Goal: Information Seeking & Learning: Learn about a topic

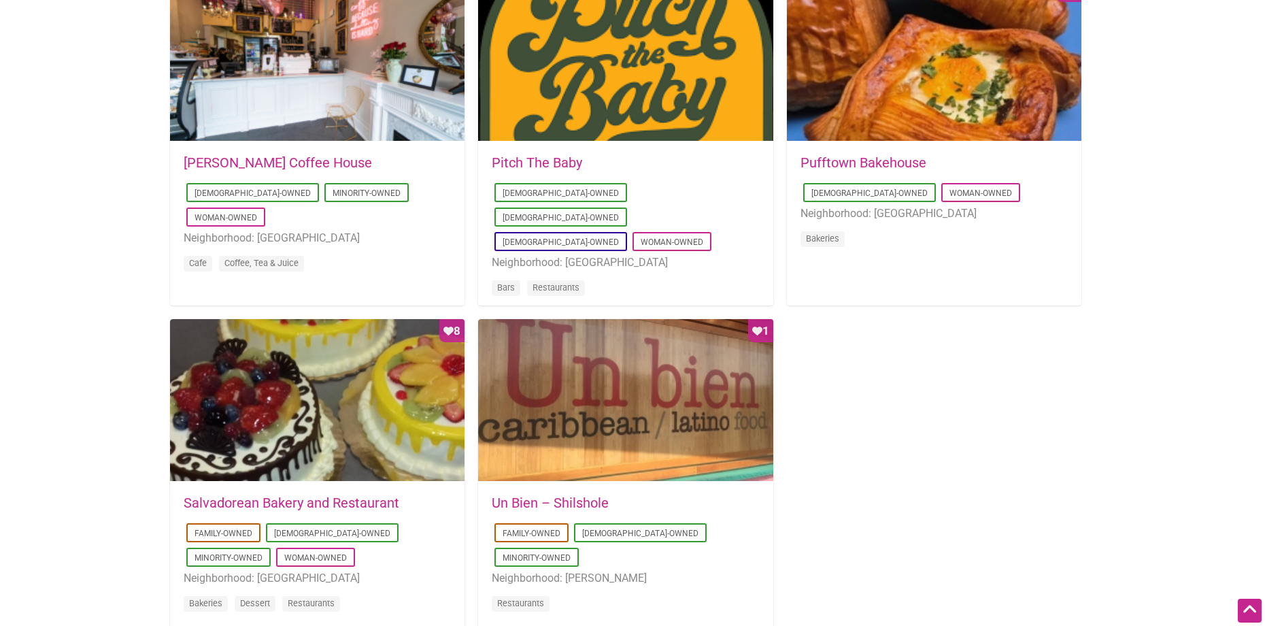
scroll to position [1089, 0]
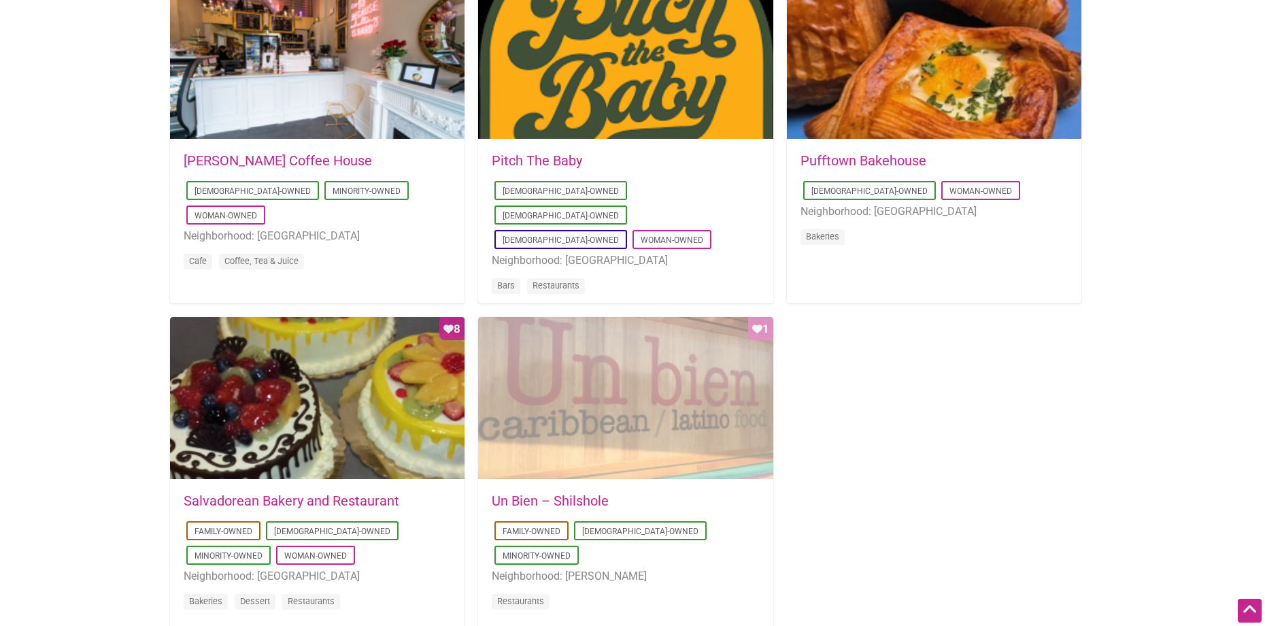
click at [757, 370] on div "Favorite Count 1" at bounding box center [625, 398] width 295 height 163
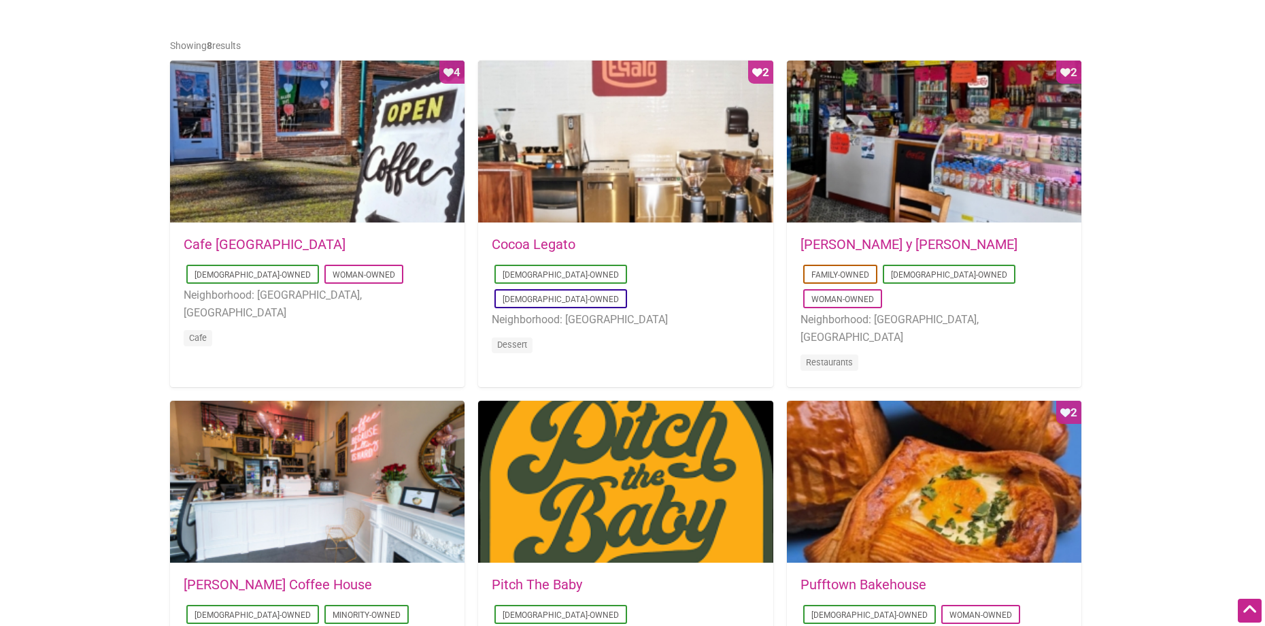
scroll to position [680, 0]
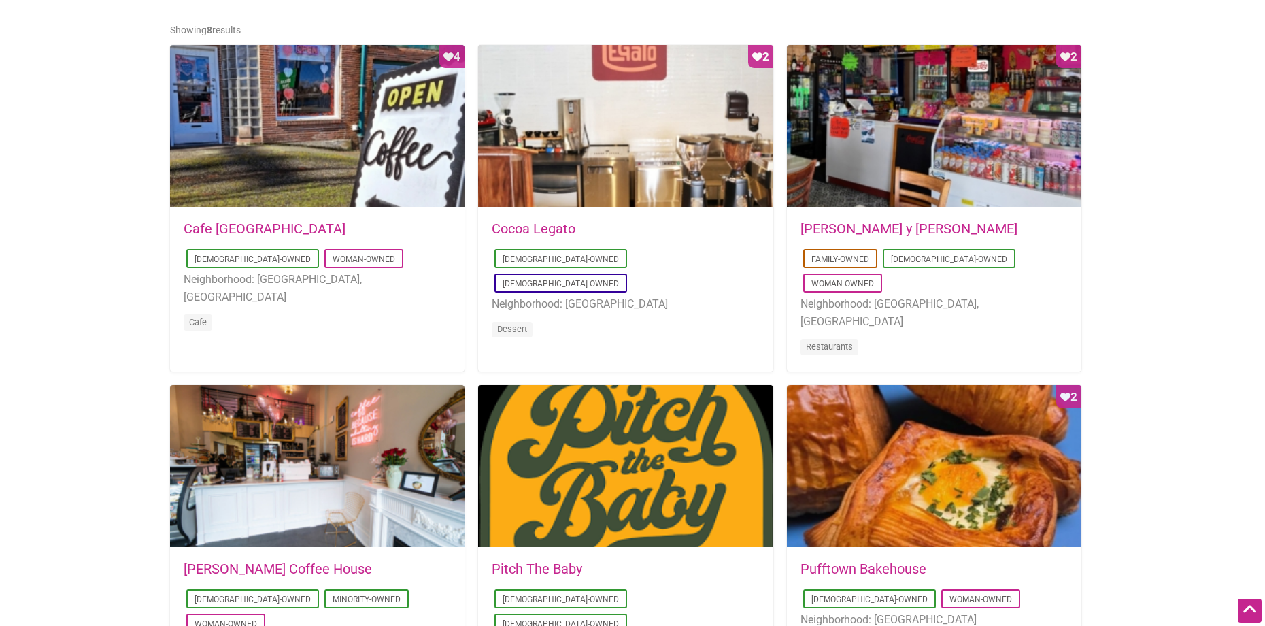
click at [973, 224] on link "Don Gallopinto y Tortas Locas" at bounding box center [909, 228] width 217 height 16
click at [325, 265] on li "Woman-Owned" at bounding box center [364, 258] width 79 height 19
click at [343, 235] on h5 "Cafe Dulzura" at bounding box center [317, 229] width 267 height 14
drag, startPoint x: 335, startPoint y: 205, endPoint x: 329, endPoint y: 209, distance: 7.6
click at [250, 231] on link "Cafe Dulzura" at bounding box center [265, 228] width 162 height 16
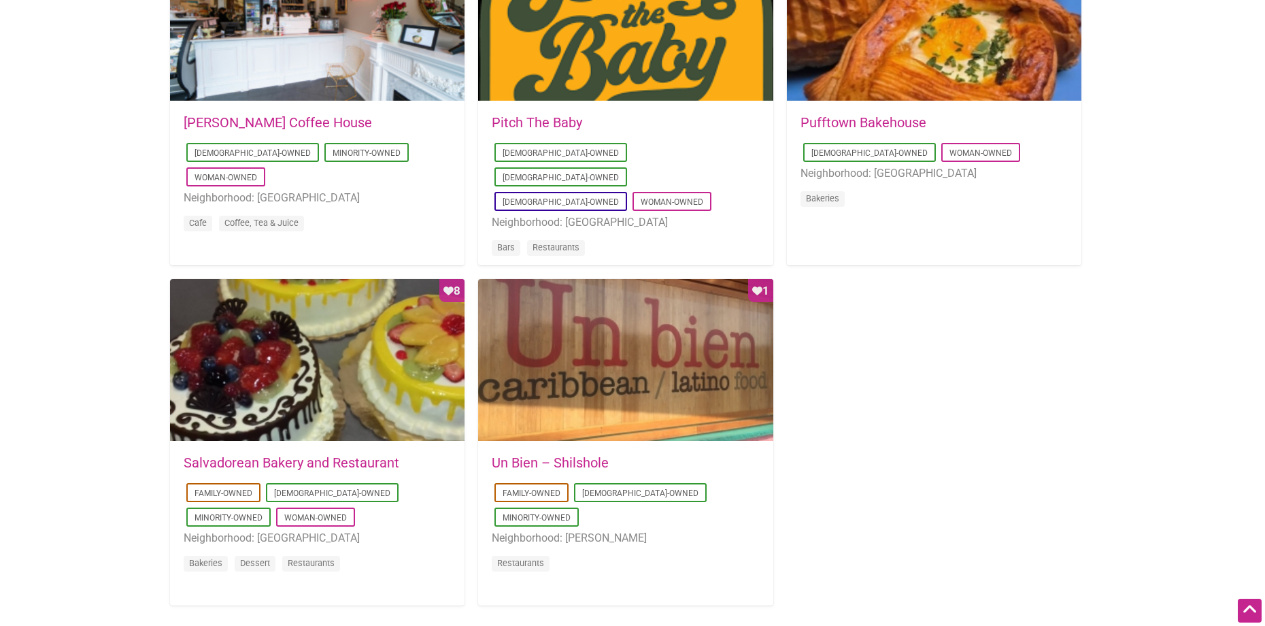
scroll to position [1225, 0]
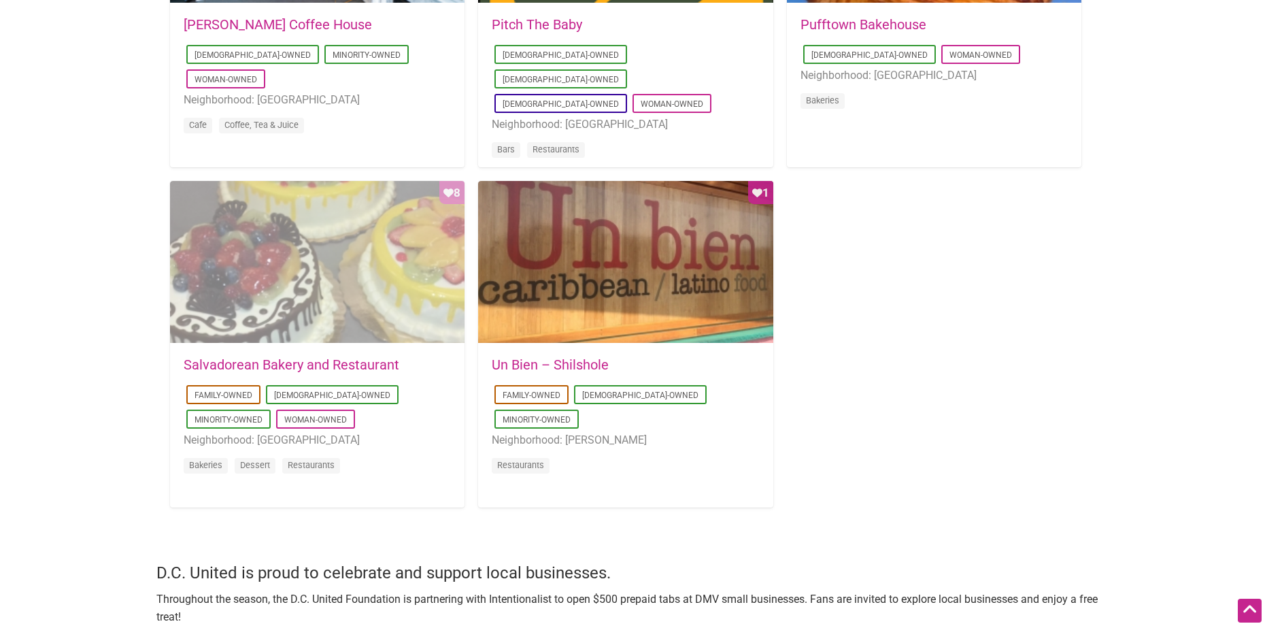
click at [432, 231] on div "Favorite Count 8" at bounding box center [317, 262] width 295 height 163
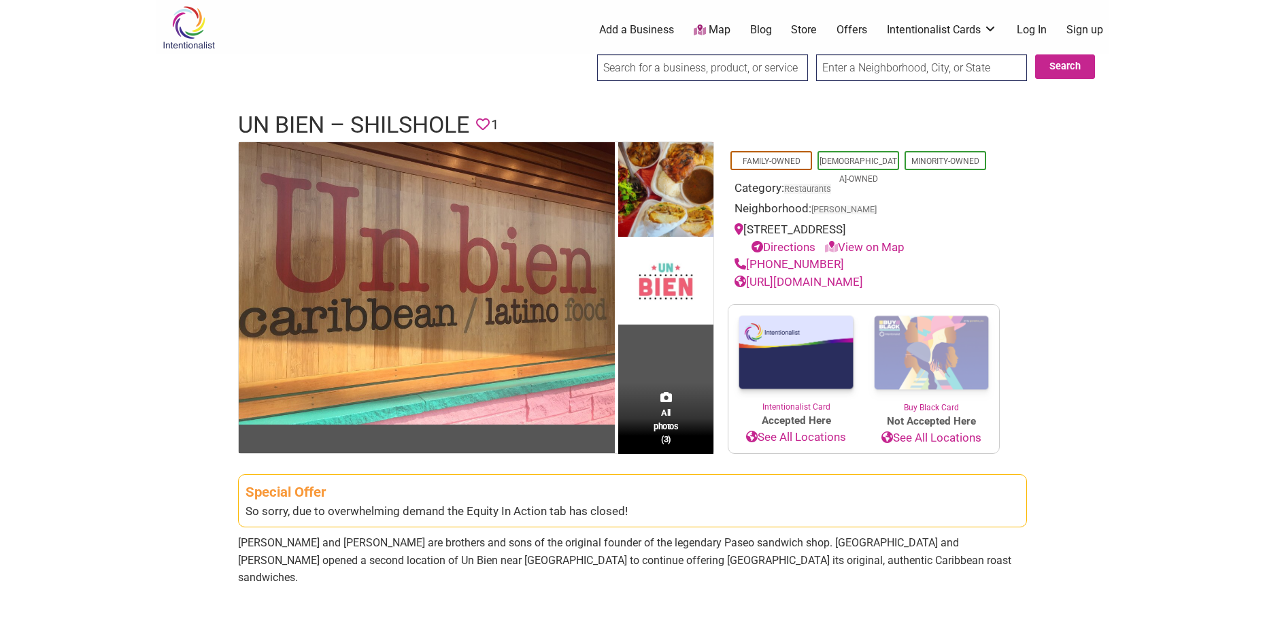
drag, startPoint x: 118, startPoint y: 101, endPoint x: 1098, endPoint y: 531, distance: 1069.9
click at [1098, 531] on div "Intentionalist Spend like it matters 0 Add a Business Map Blog Store Offers Int…" at bounding box center [632, 599] width 952 height 1199
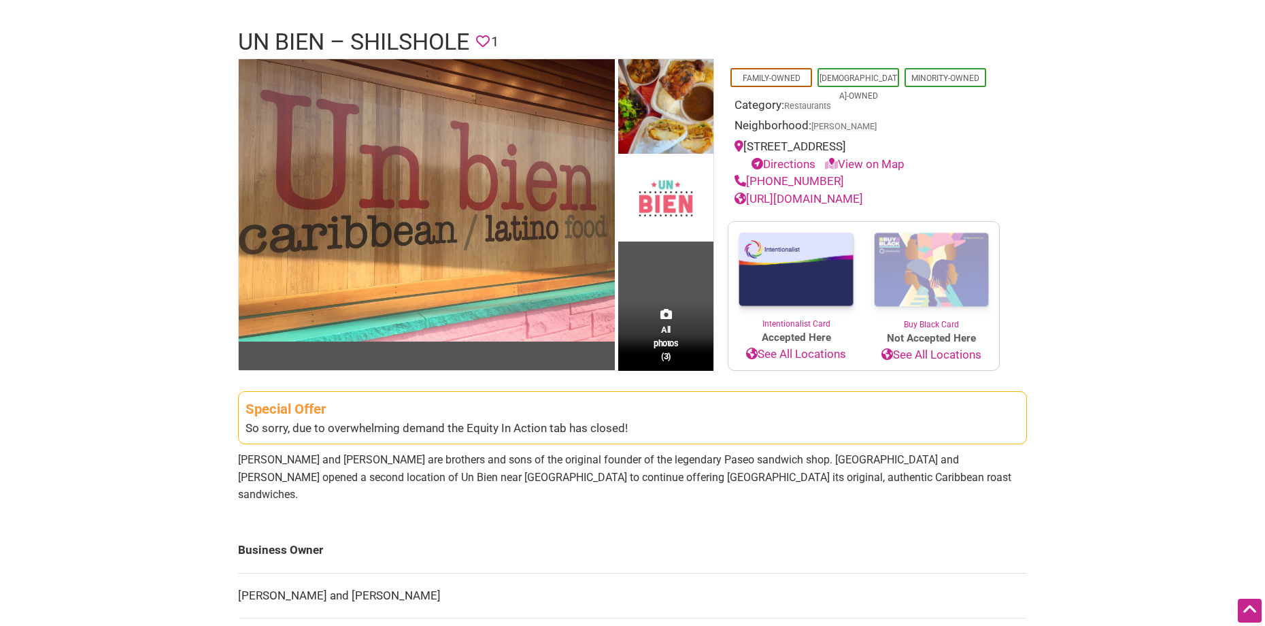
scroll to position [68, 0]
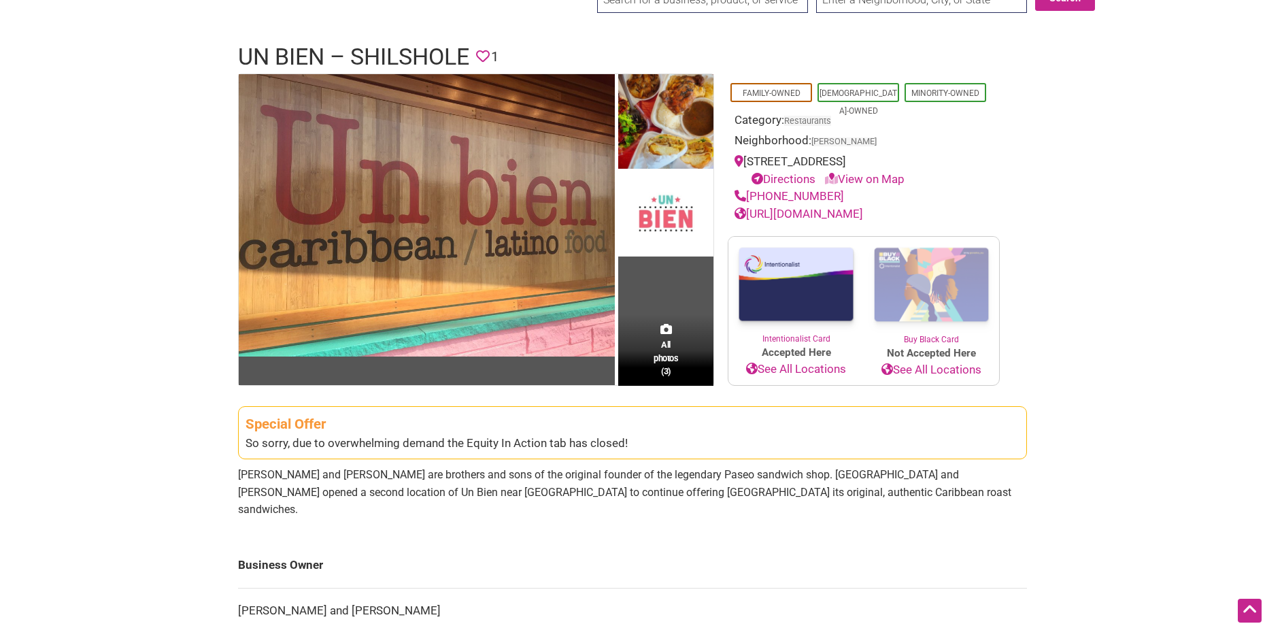
click at [20, 97] on body "× Menu 0 Add a Business Map Blog Store Offers Intentionalist Cards Buy Black Ca…" at bounding box center [632, 245] width 1265 height 626
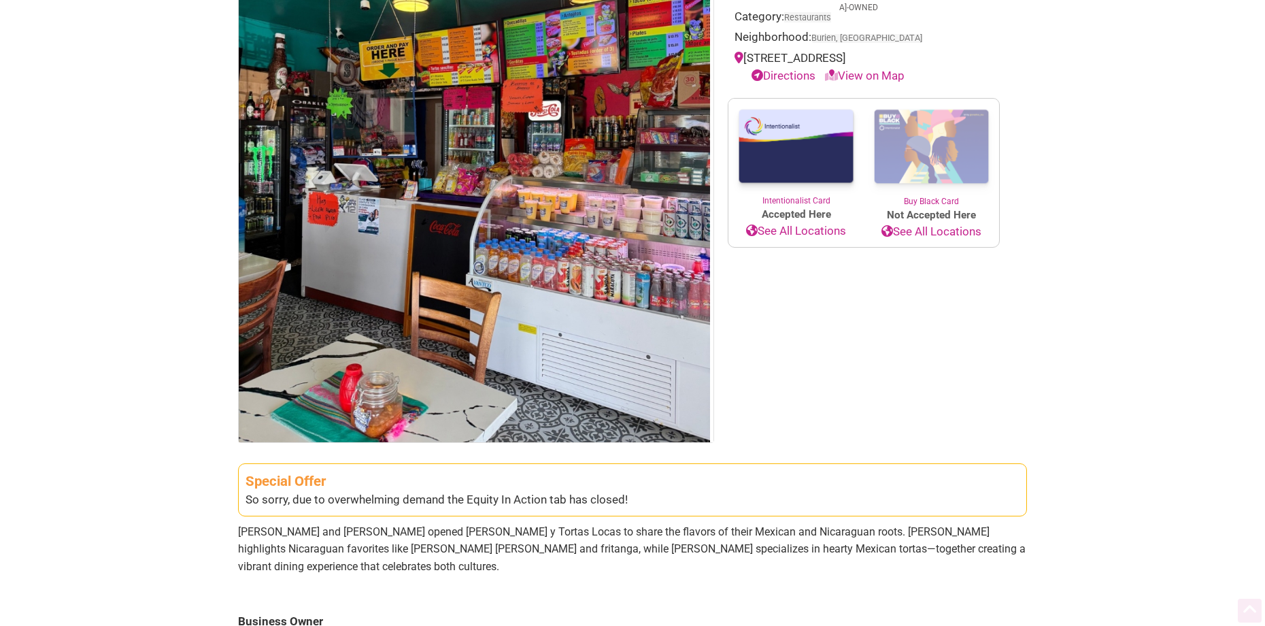
scroll to position [340, 0]
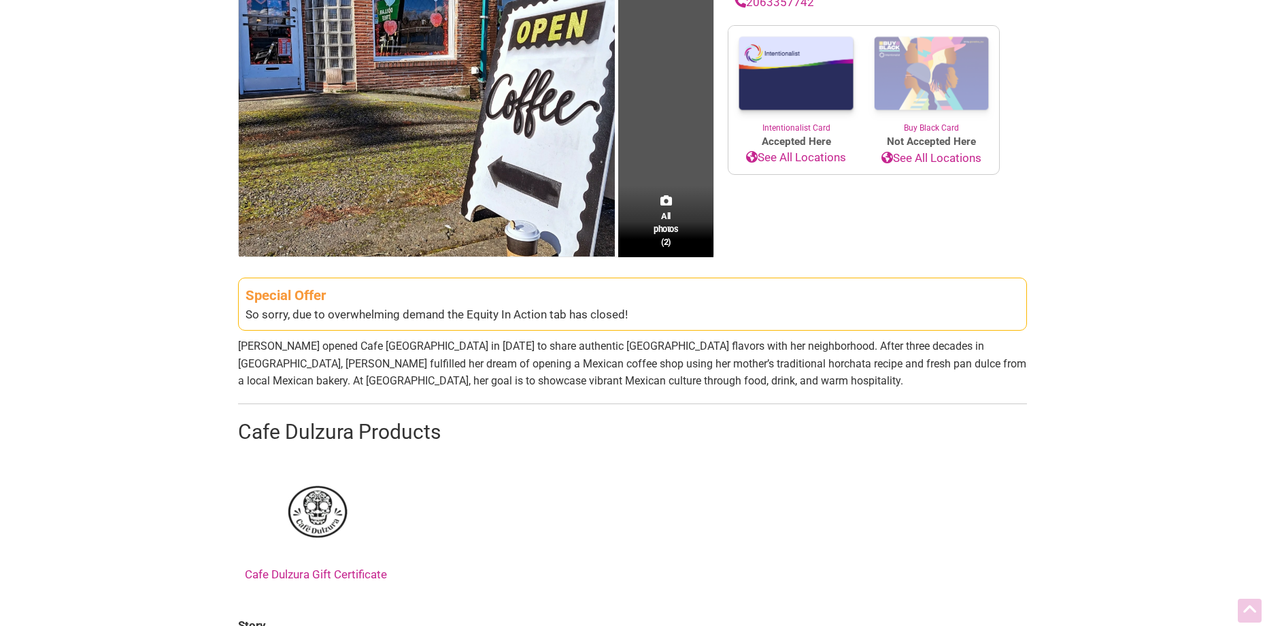
scroll to position [272, 0]
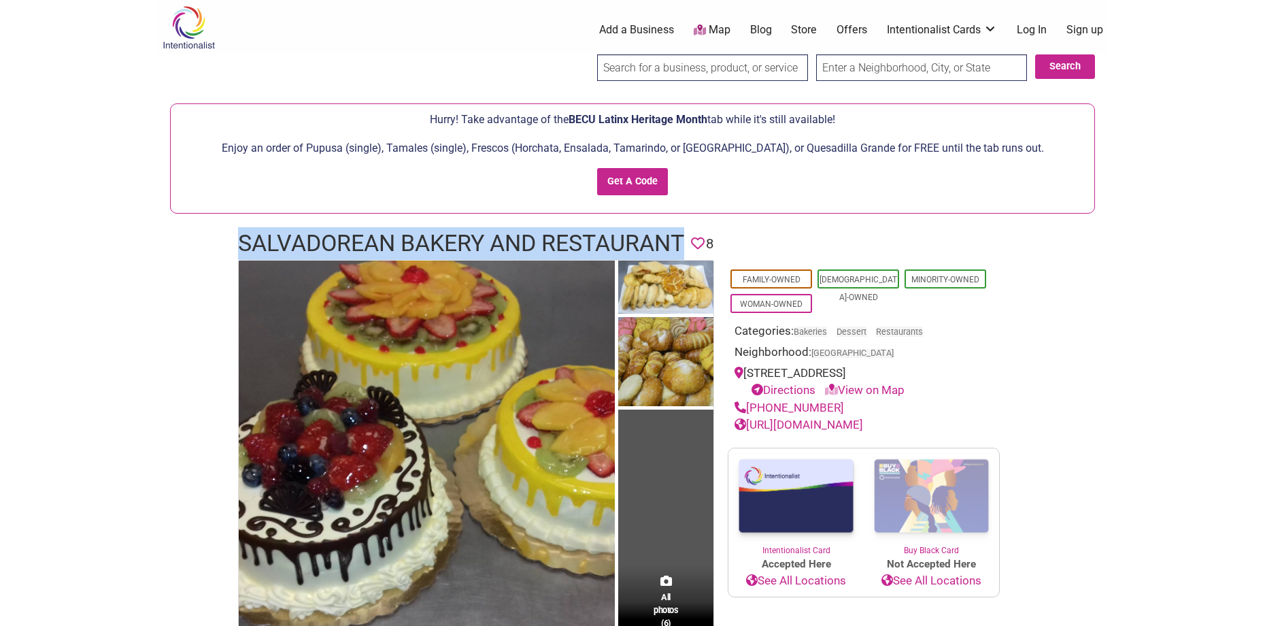
drag, startPoint x: 231, startPoint y: 235, endPoint x: 688, endPoint y: 245, distance: 457.3
click at [688, 245] on div "Salvadorean Bakery and Restaurant Favorite 8" at bounding box center [633, 243] width 816 height 33
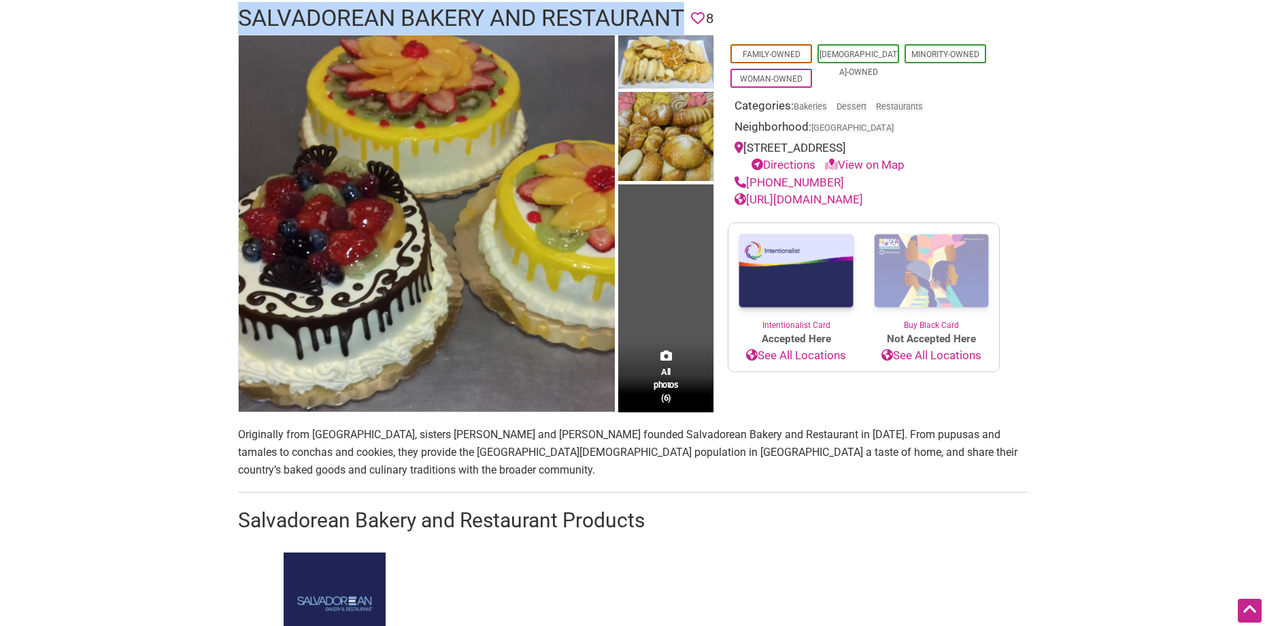
scroll to position [68, 0]
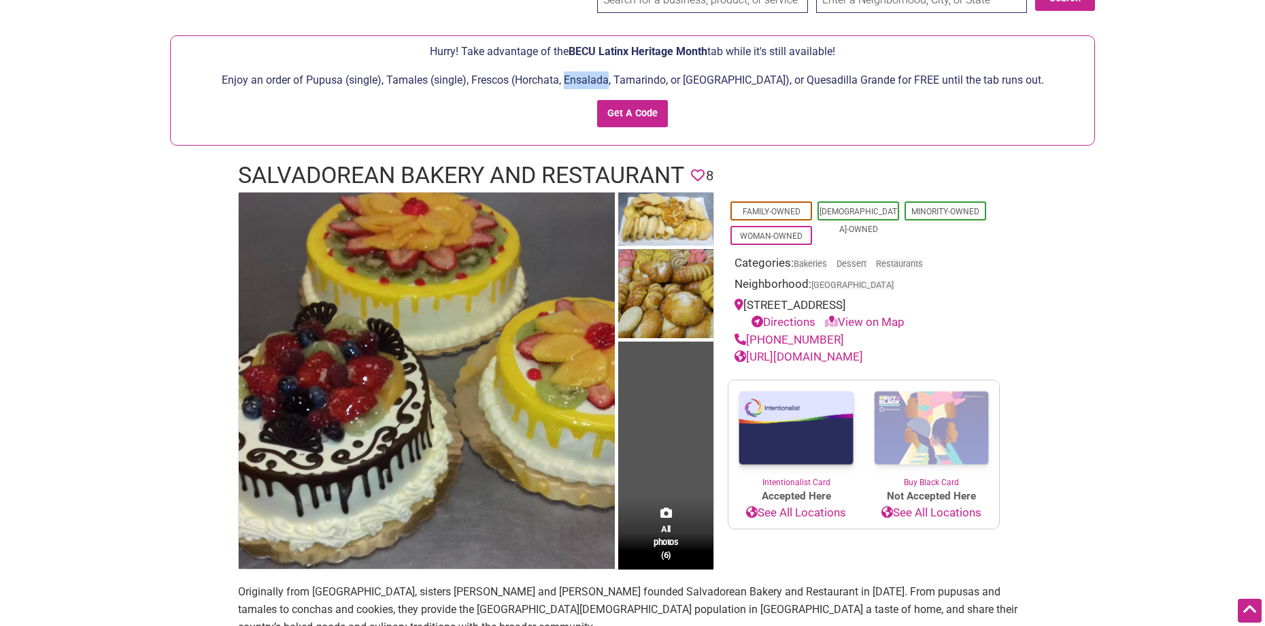
drag, startPoint x: 597, startPoint y: 78, endPoint x: 638, endPoint y: 81, distance: 41.6
click at [638, 81] on p "Enjoy an order of Pupusa (single), Tamales (single), Frescos (Horchata, Ensalad…" at bounding box center [633, 80] width 910 height 18
click at [580, 142] on div "Hurry! Take advantage of the BECU Latinx Heritage Month tab while it's still av…" at bounding box center [632, 90] width 925 height 110
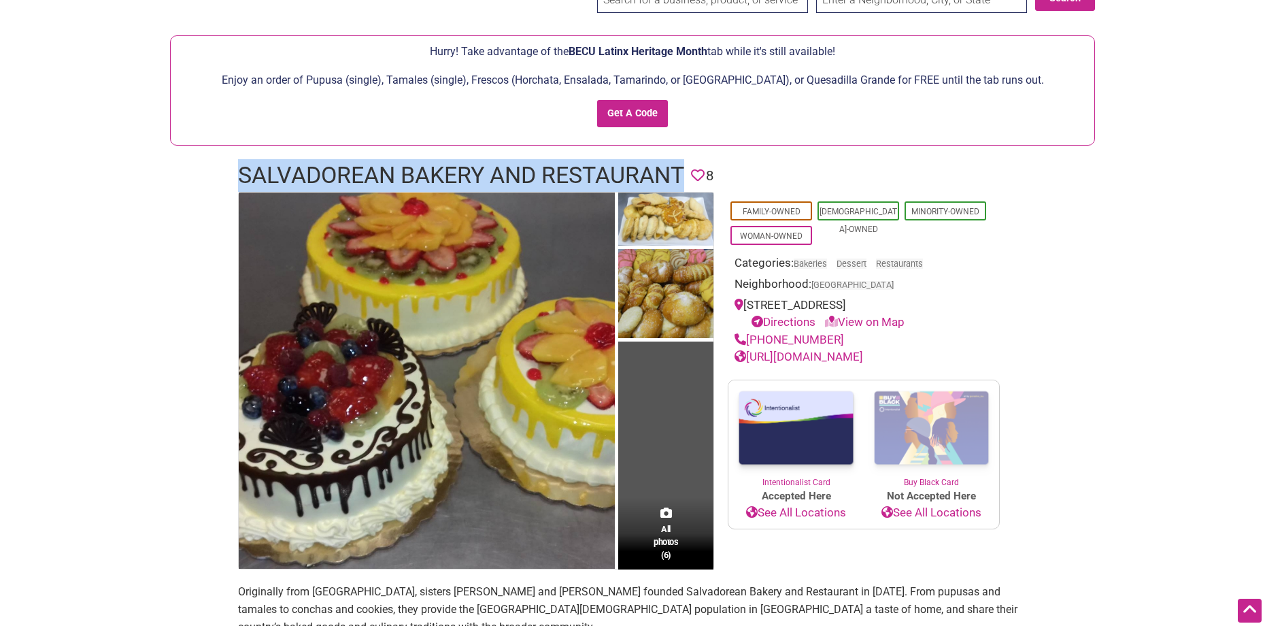
drag, startPoint x: 235, startPoint y: 172, endPoint x: 696, endPoint y: 175, distance: 461.3
click at [696, 175] on div "Salvadorean Bakery and Restaurant Favorite 8" at bounding box center [633, 175] width 816 height 33
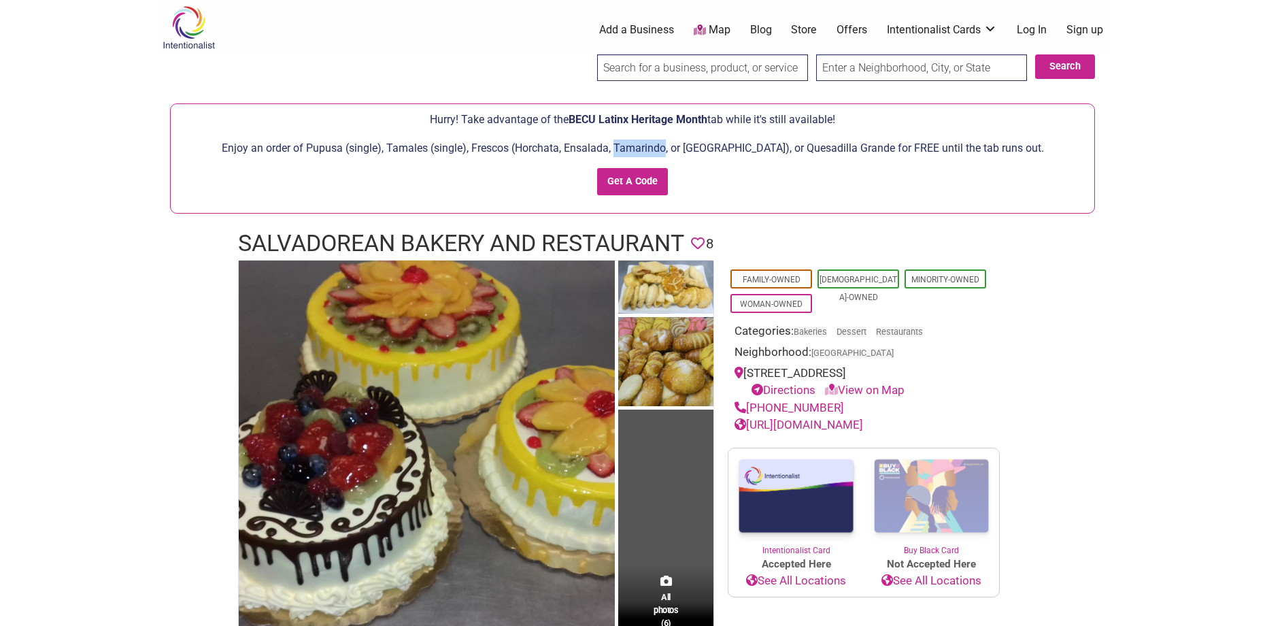
drag, startPoint x: 647, startPoint y: 147, endPoint x: 695, endPoint y: 146, distance: 48.3
click at [695, 146] on p "Enjoy an order of Pupusa (single), Tamales (single), Frescos (Horchata, Ensalad…" at bounding box center [633, 148] width 910 height 18
